Goal: Find contact information: Find contact information

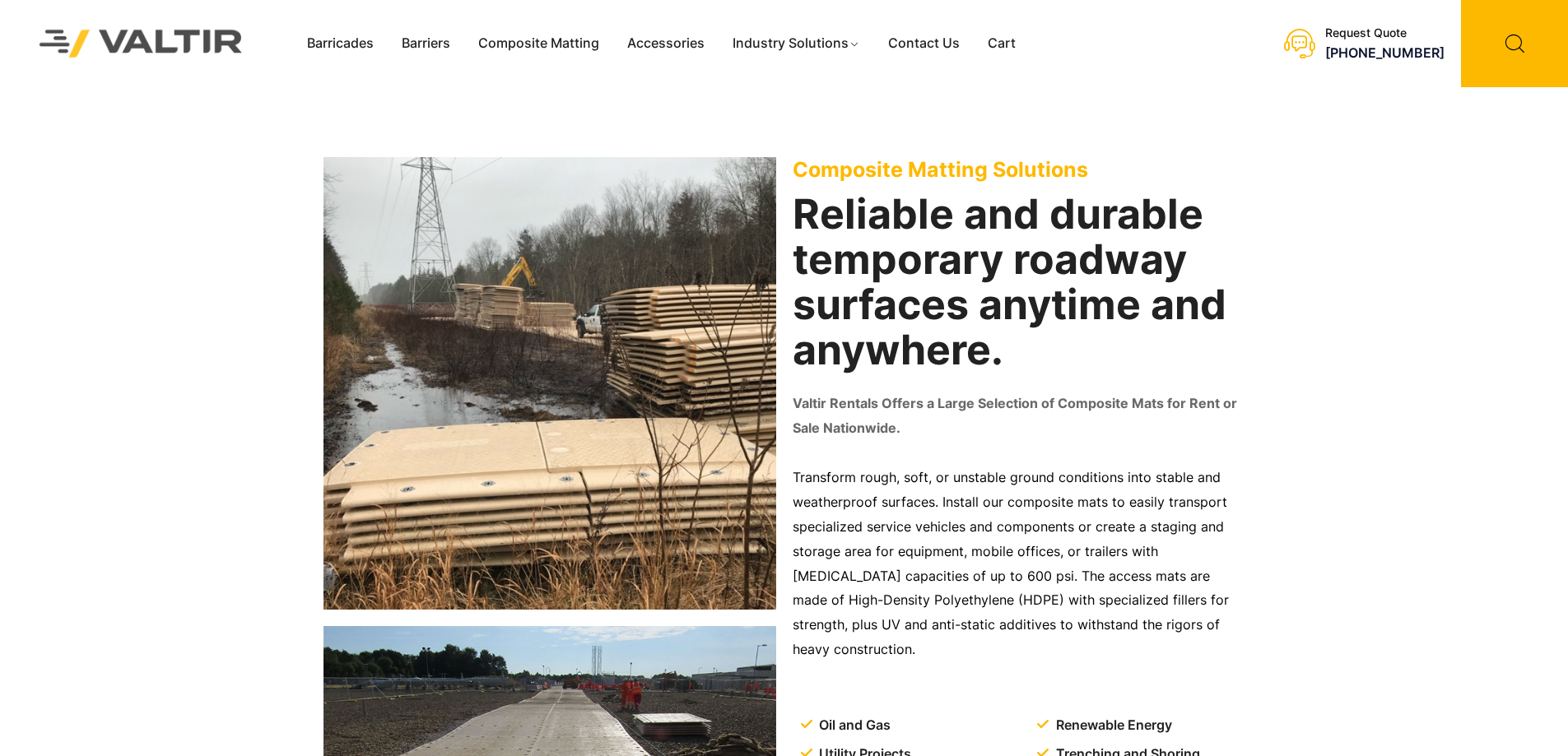
click at [1397, 389] on div "Composite Matting Solutions Reliable and durable temporary roadway surfaces any…" at bounding box center [784, 494] width 1568 height 814
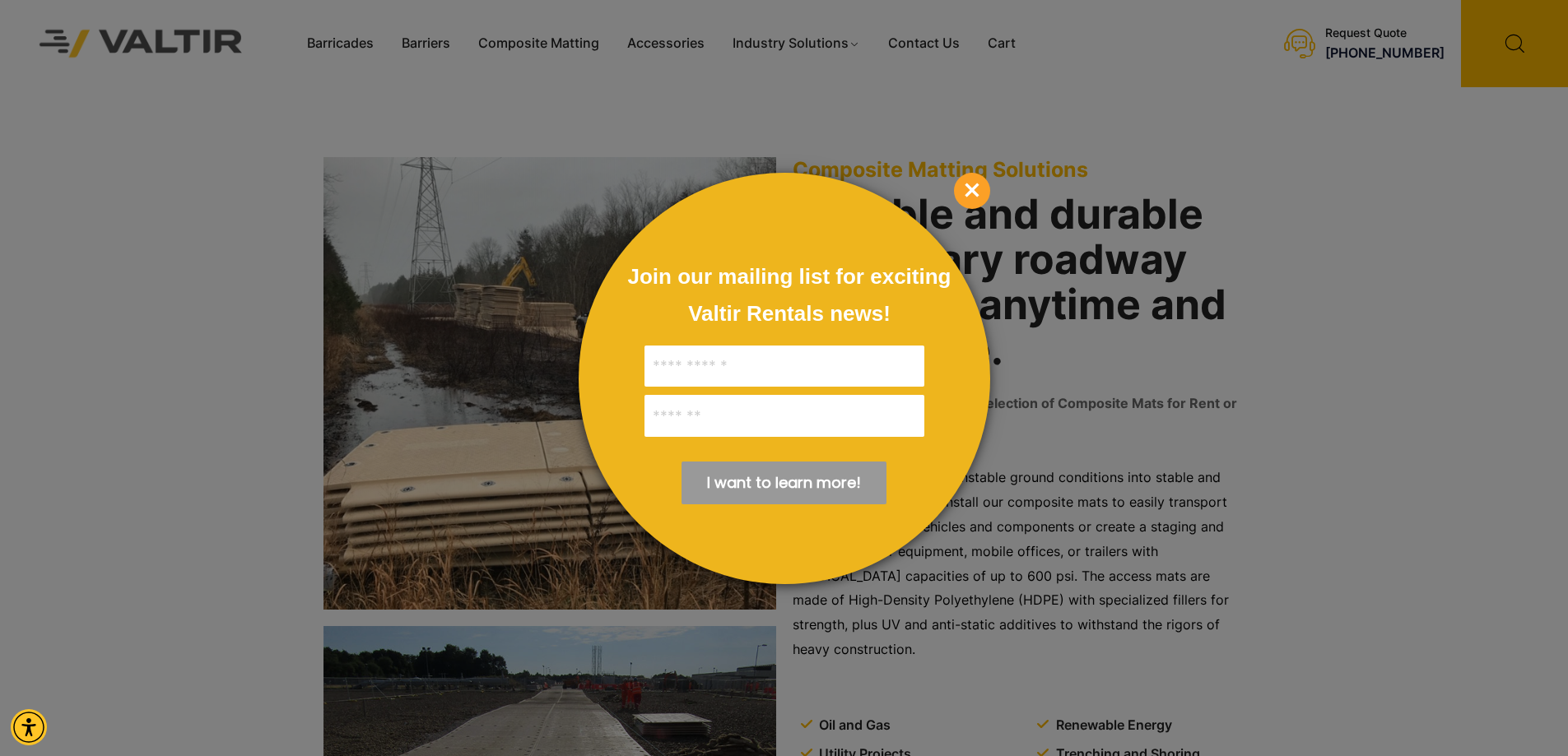
drag, startPoint x: 981, startPoint y: 195, endPoint x: 783, endPoint y: 69, distance: 234.7
click at [981, 195] on span "×" at bounding box center [972, 191] width 37 height 37
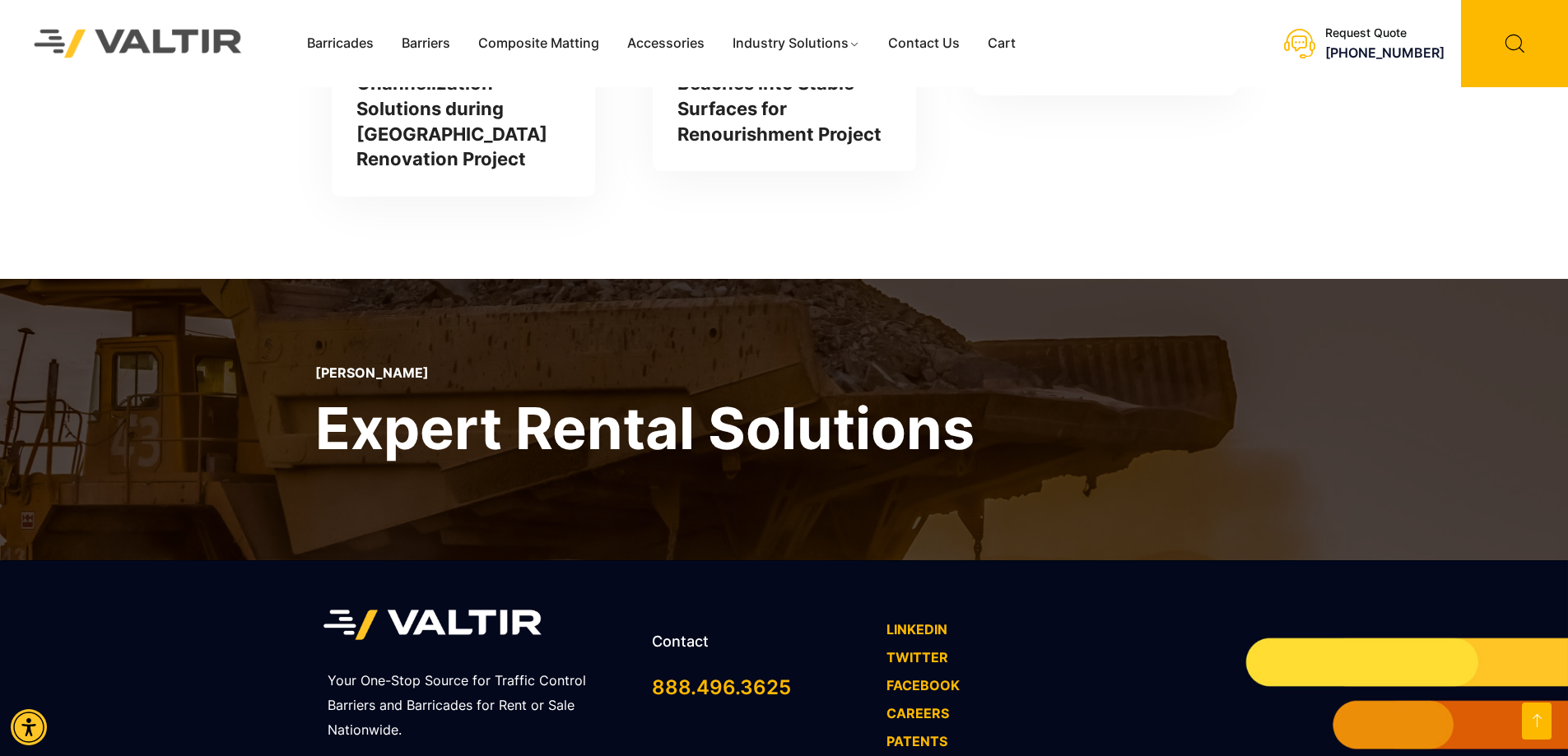
scroll to position [4522, 0]
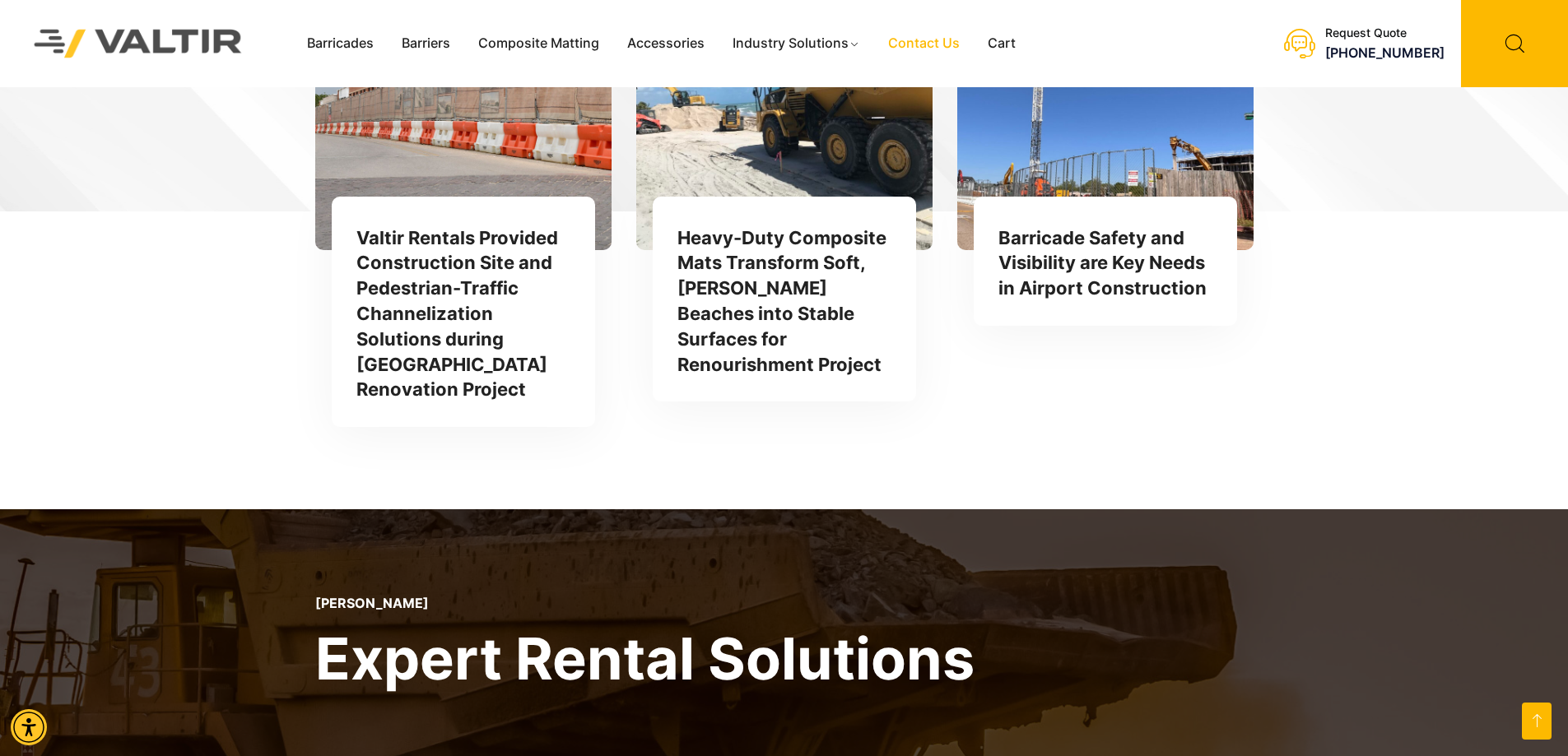
click at [939, 46] on link "Contact Us" at bounding box center [923, 43] width 100 height 25
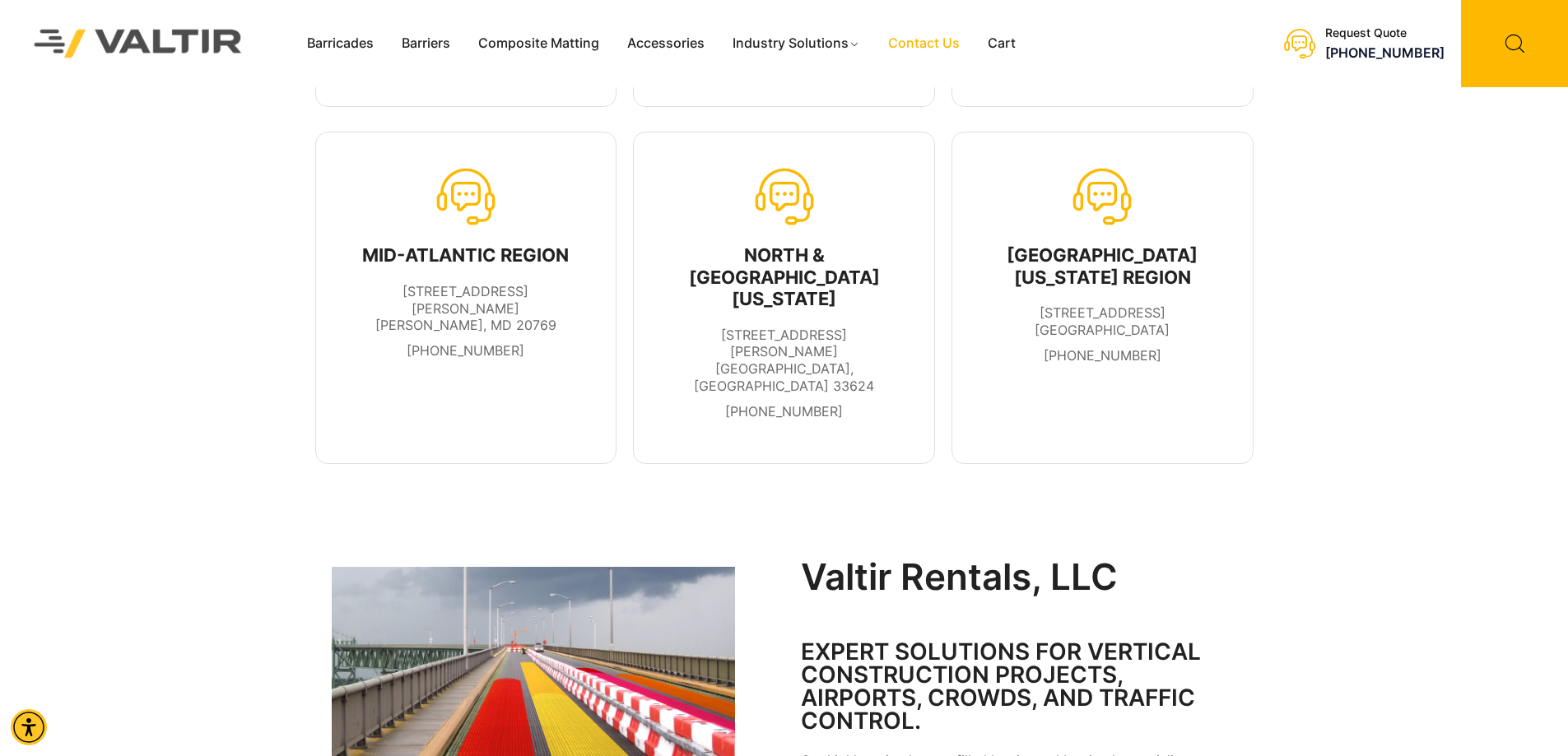
scroll to position [1132, 0]
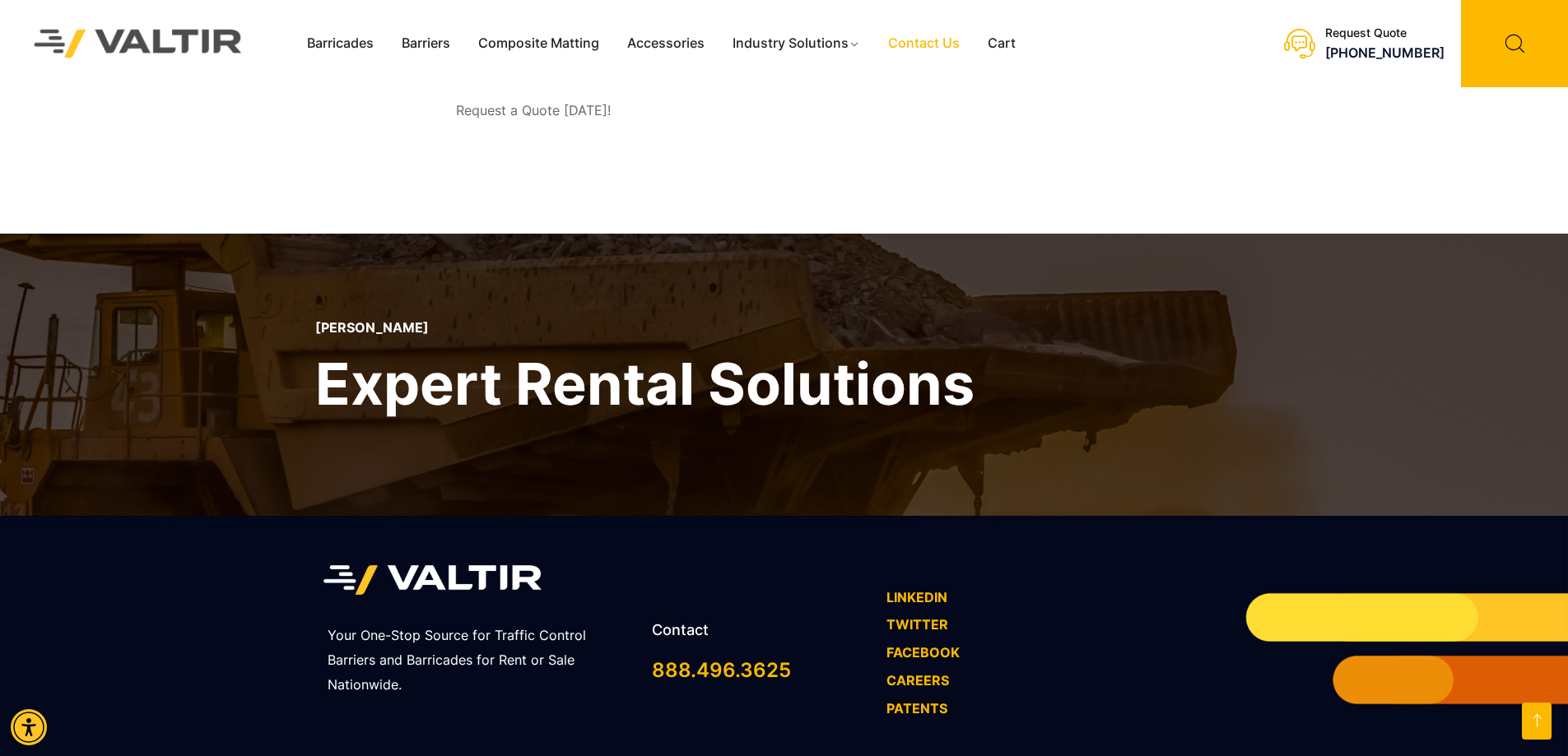
drag, startPoint x: 884, startPoint y: 500, endPoint x: 955, endPoint y: 533, distance: 78.3
click at [1056, 666] on div "Your One-Stop Source for Traffic Control Barriers and Barricades for Rent or Sa…" at bounding box center [784, 641] width 938 height 251
